Goal: Information Seeking & Learning: Learn about a topic

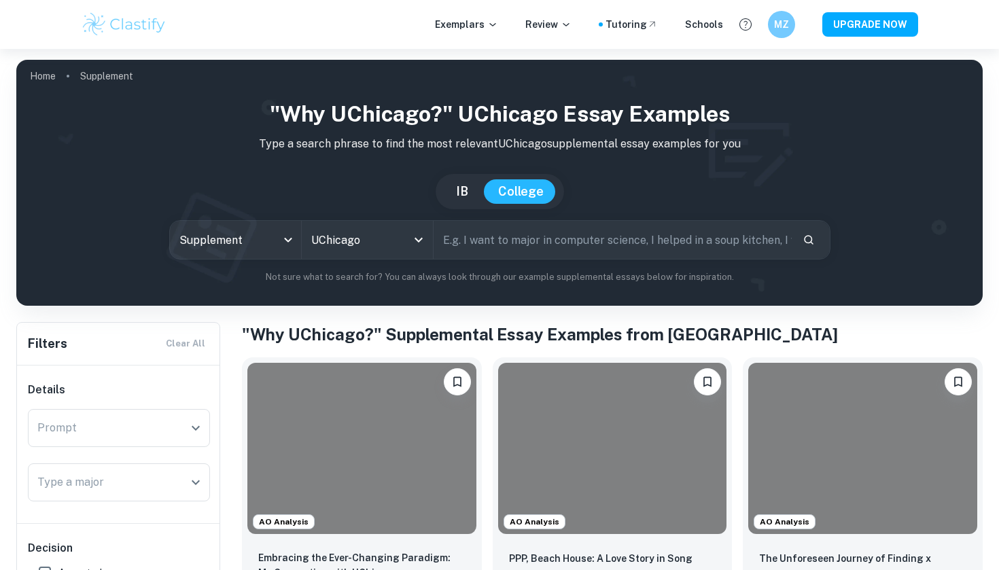
scroll to position [187, 0]
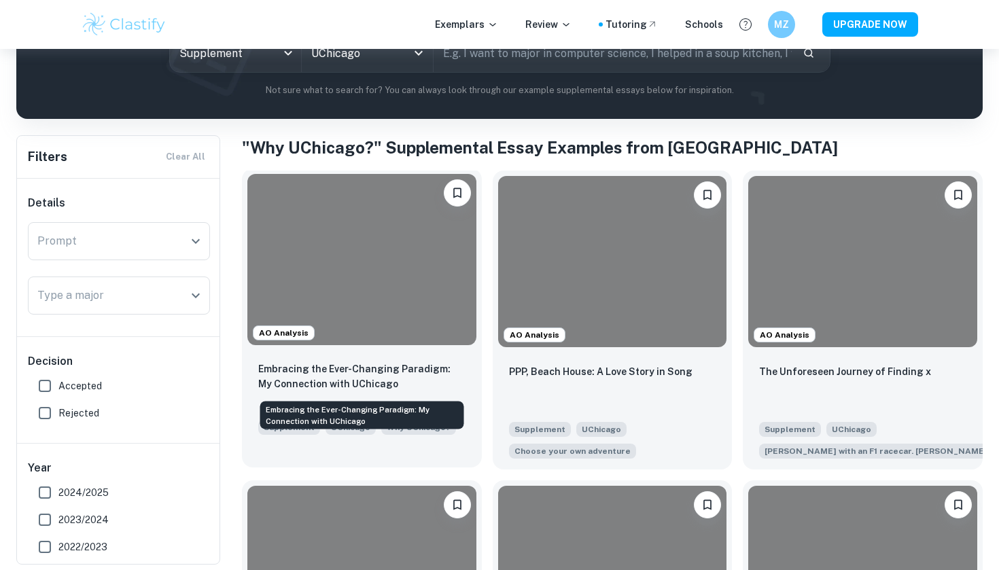
click at [377, 375] on p "Embracing the Ever-Changing Paradigm: My Connection with UChicago" at bounding box center [361, 377] width 207 height 30
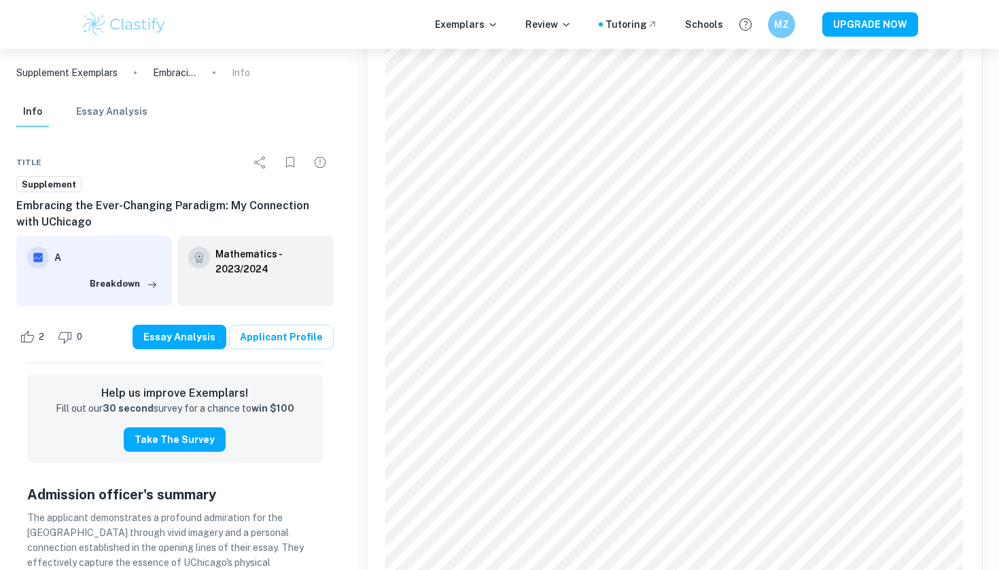
scroll to position [2570, 0]
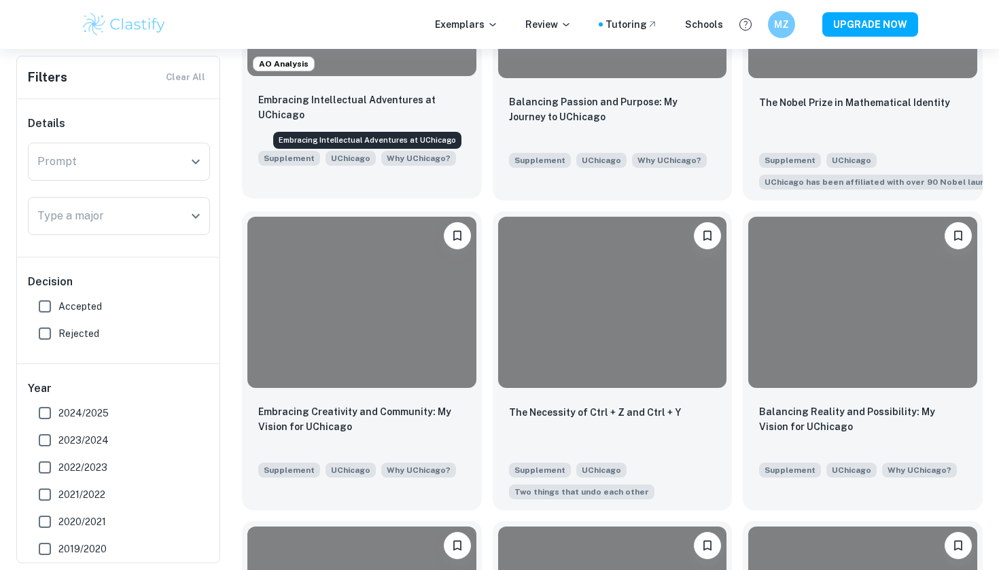
scroll to position [769, 0]
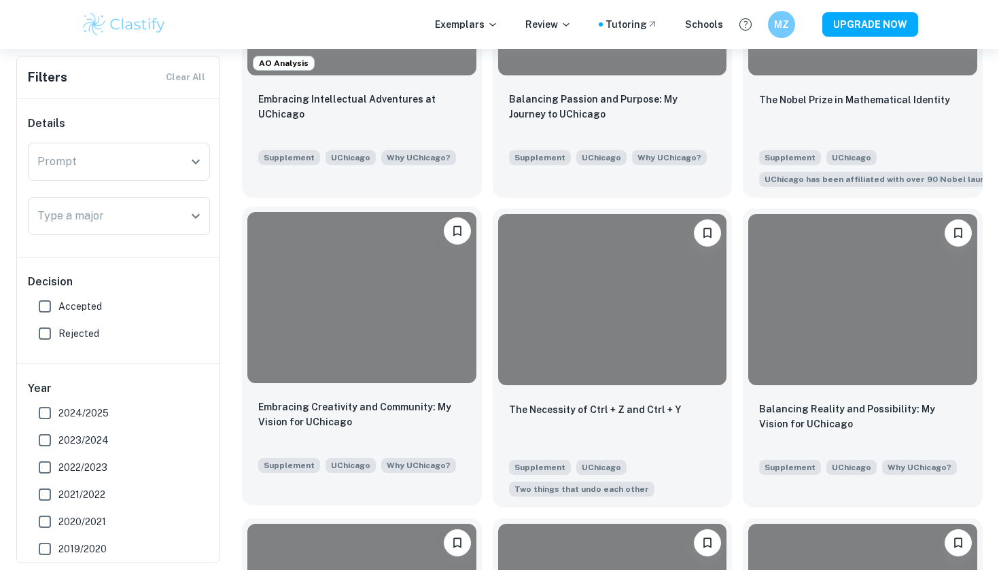
click at [434, 345] on div at bounding box center [361, 297] width 229 height 171
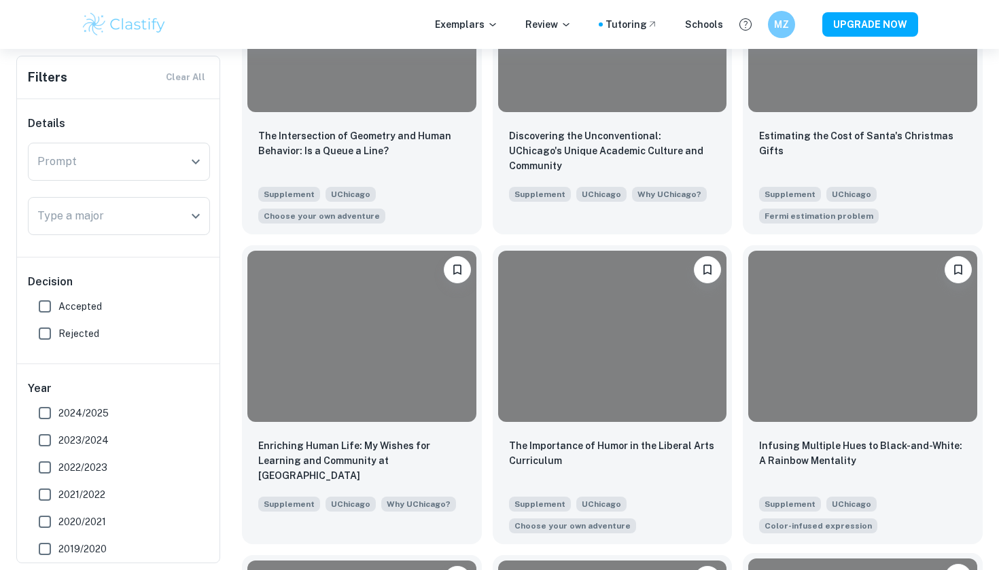
scroll to position [984, 0]
